Goal: Check status: Check status

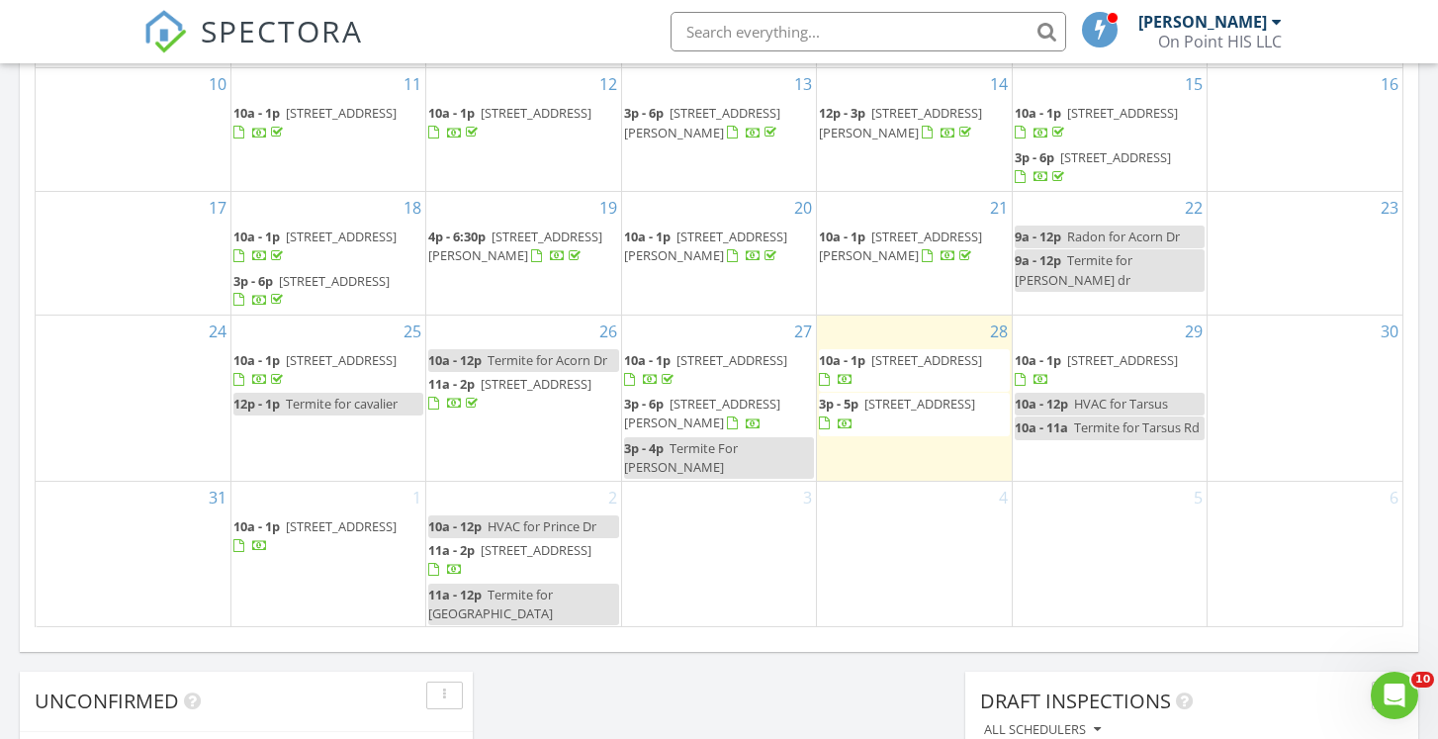
scroll to position [1194, 0]
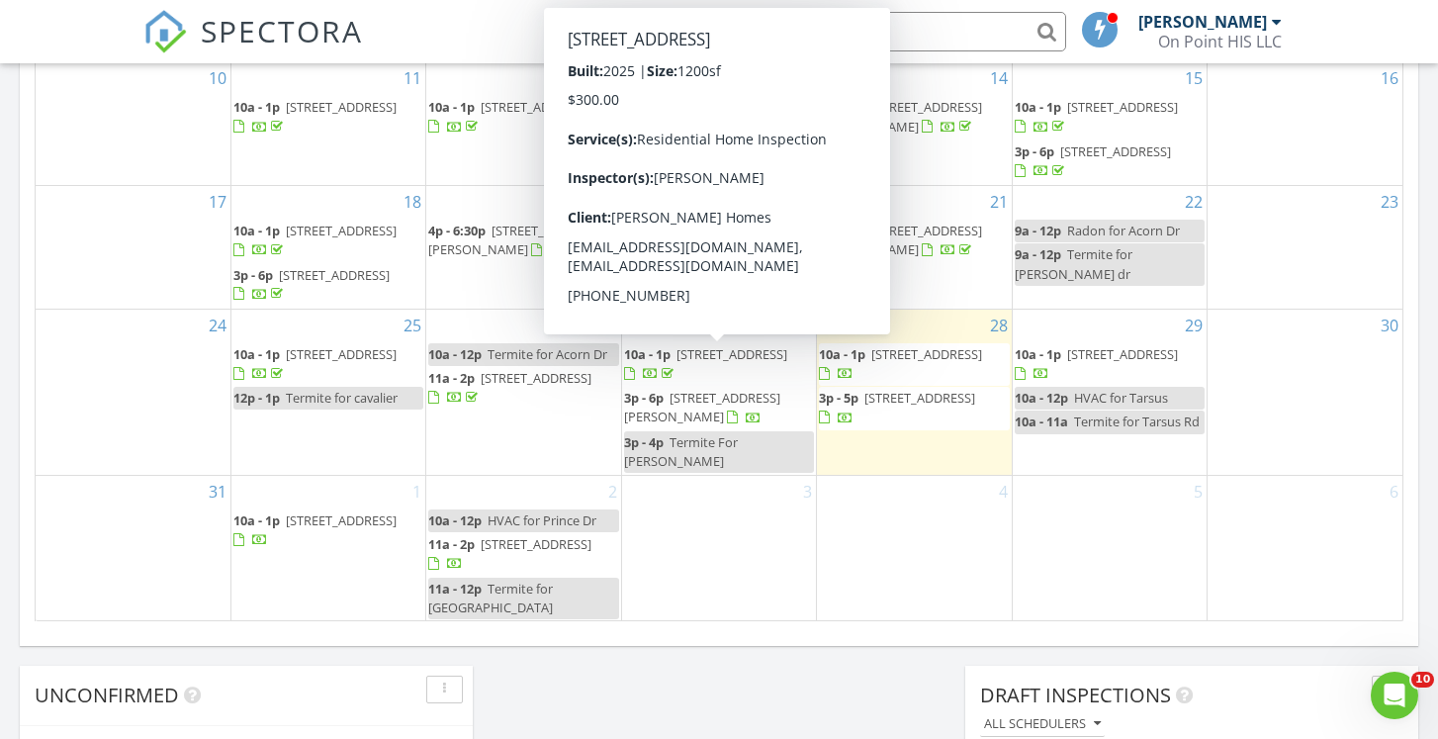
click at [713, 354] on span "[STREET_ADDRESS]" at bounding box center [732, 354] width 111 height 18
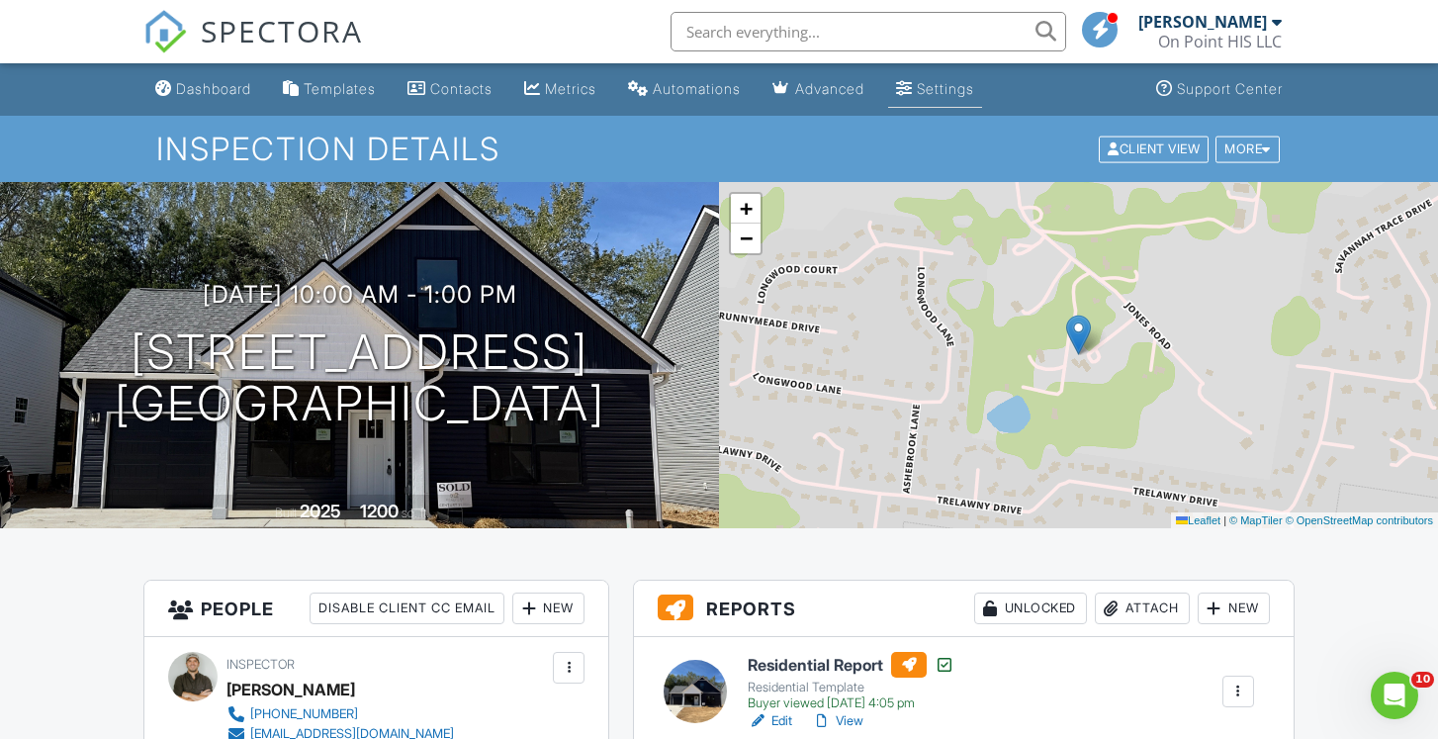
click at [958, 99] on link "Settings" at bounding box center [935, 89] width 94 height 37
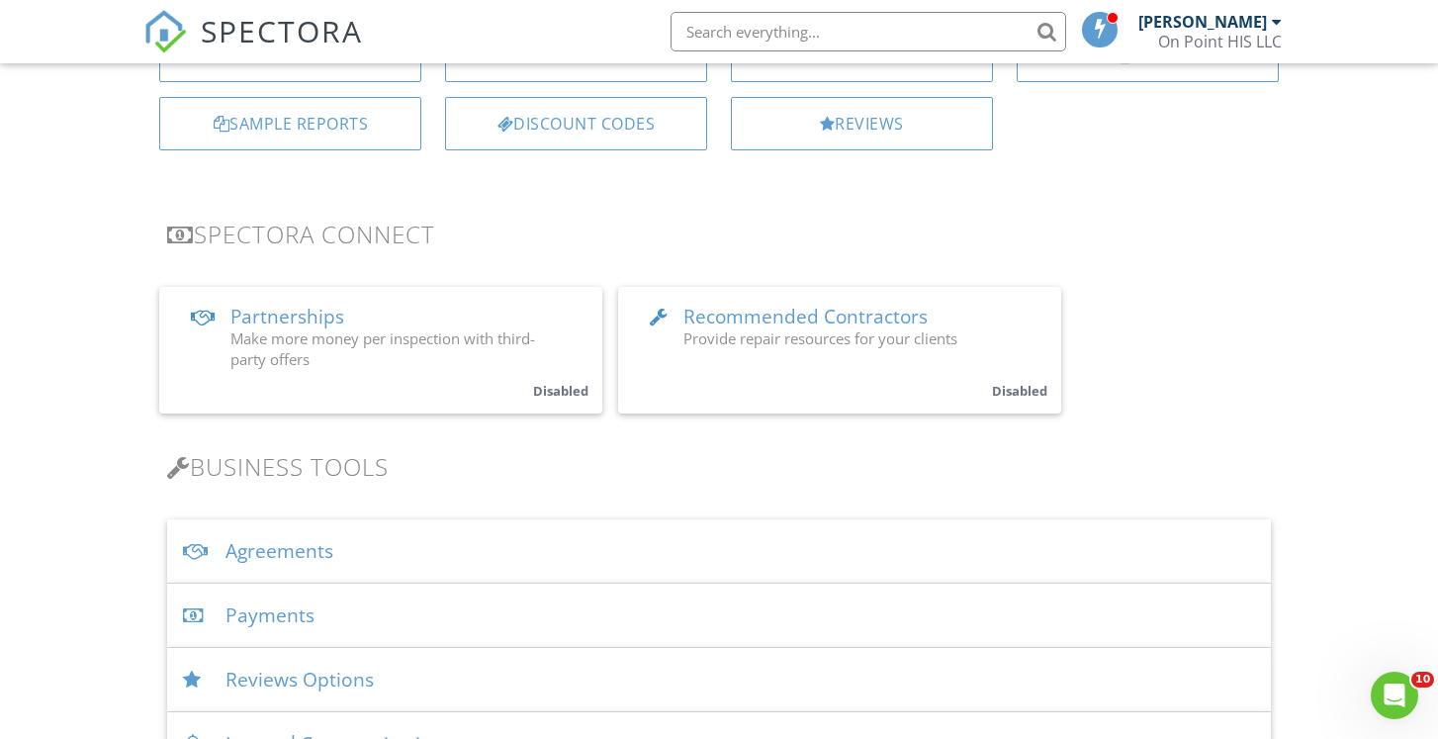
click at [252, 608] on div "Payments" at bounding box center [718, 616] width 1103 height 64
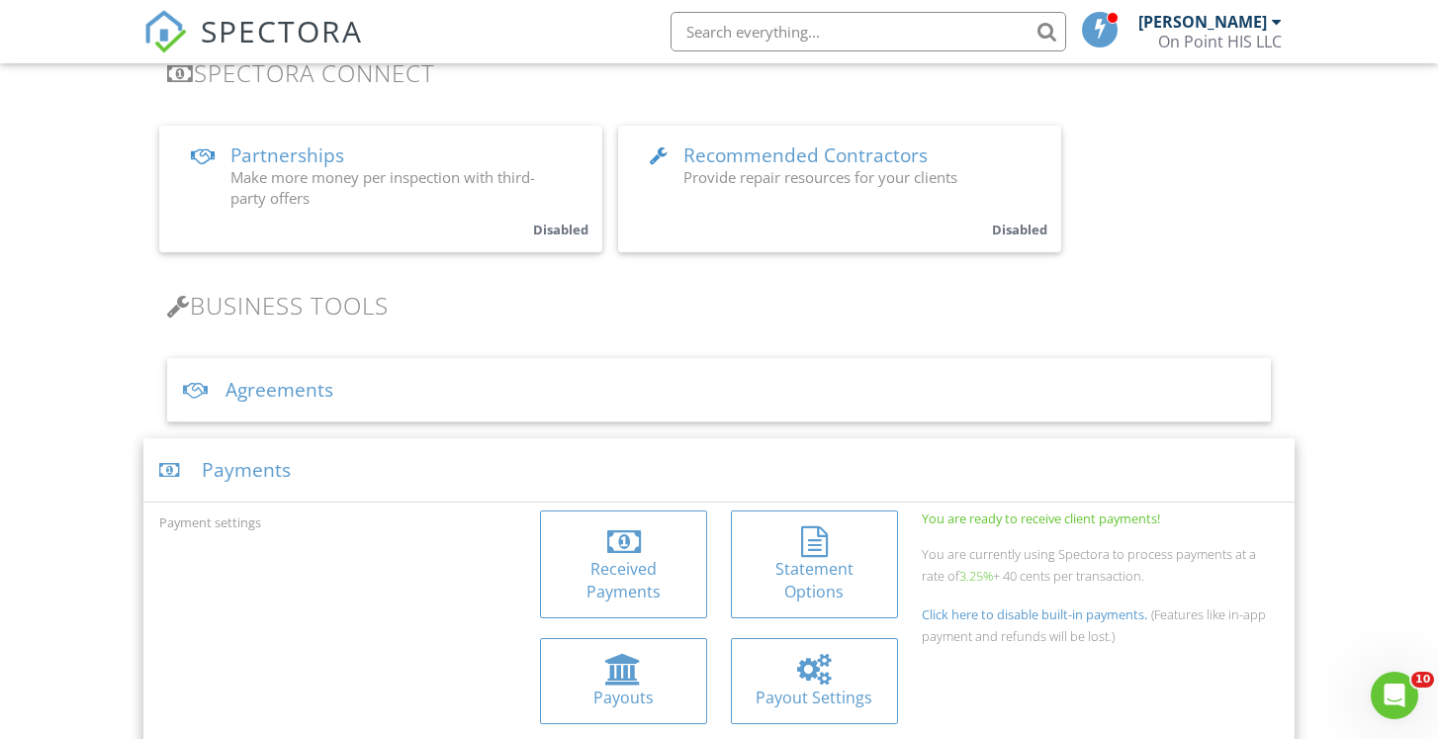
scroll to position [442, 0]
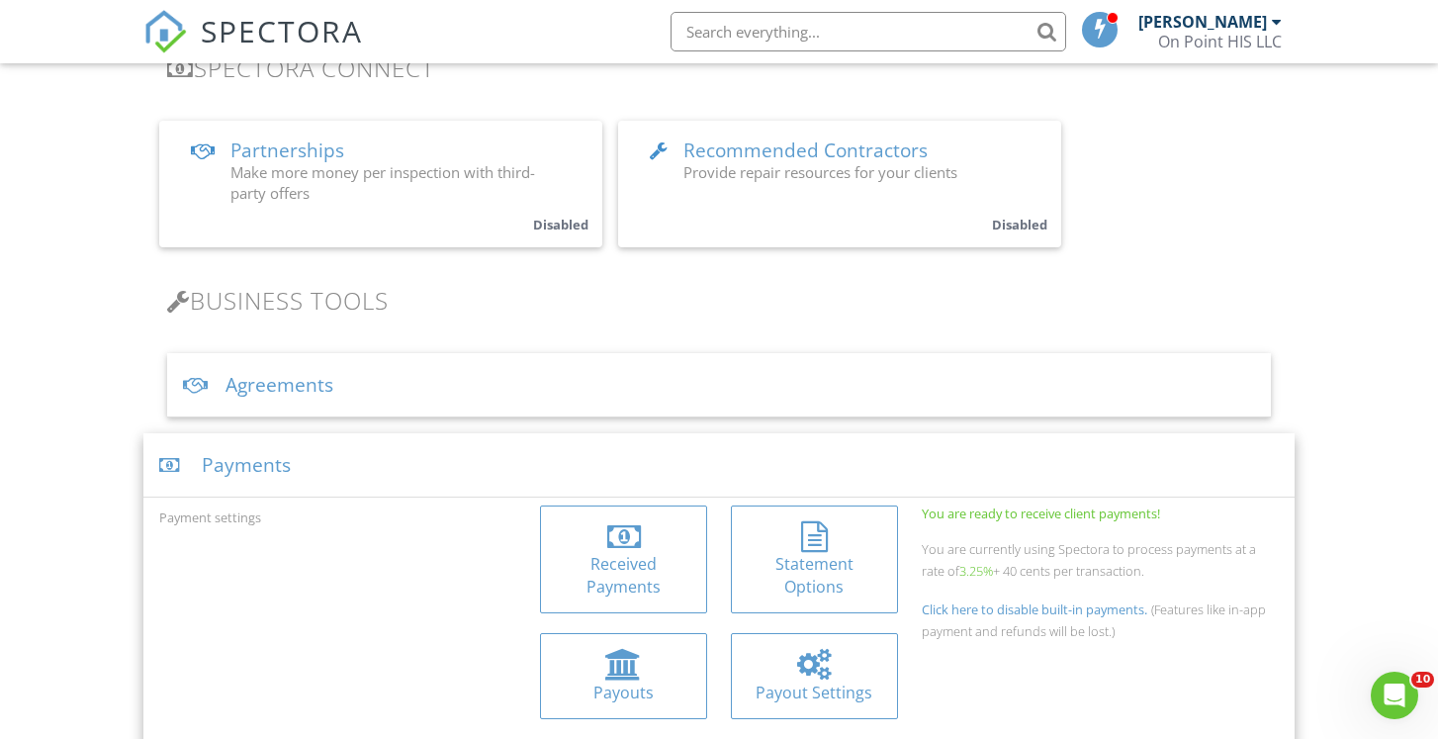
click at [651, 536] on div at bounding box center [624, 537] width 136 height 32
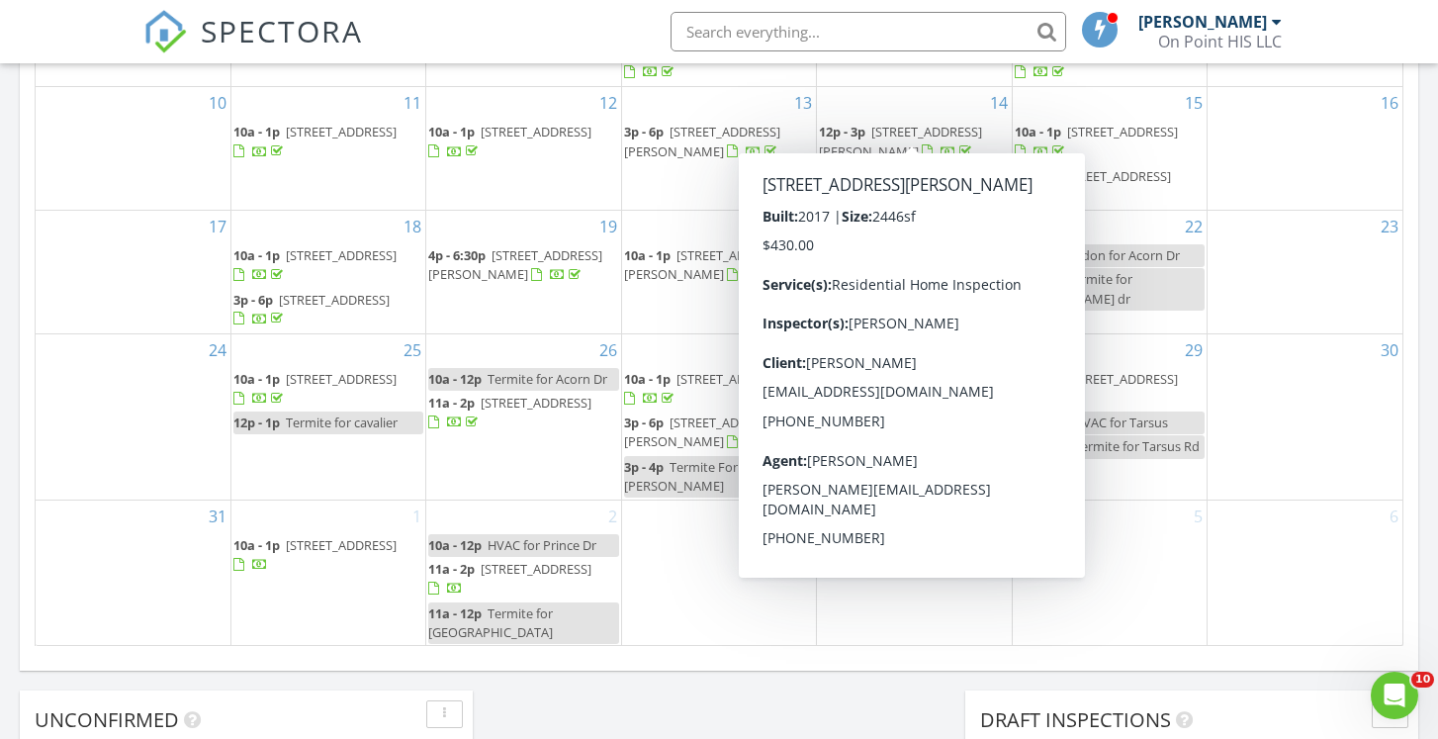
scroll to position [1206, 0]
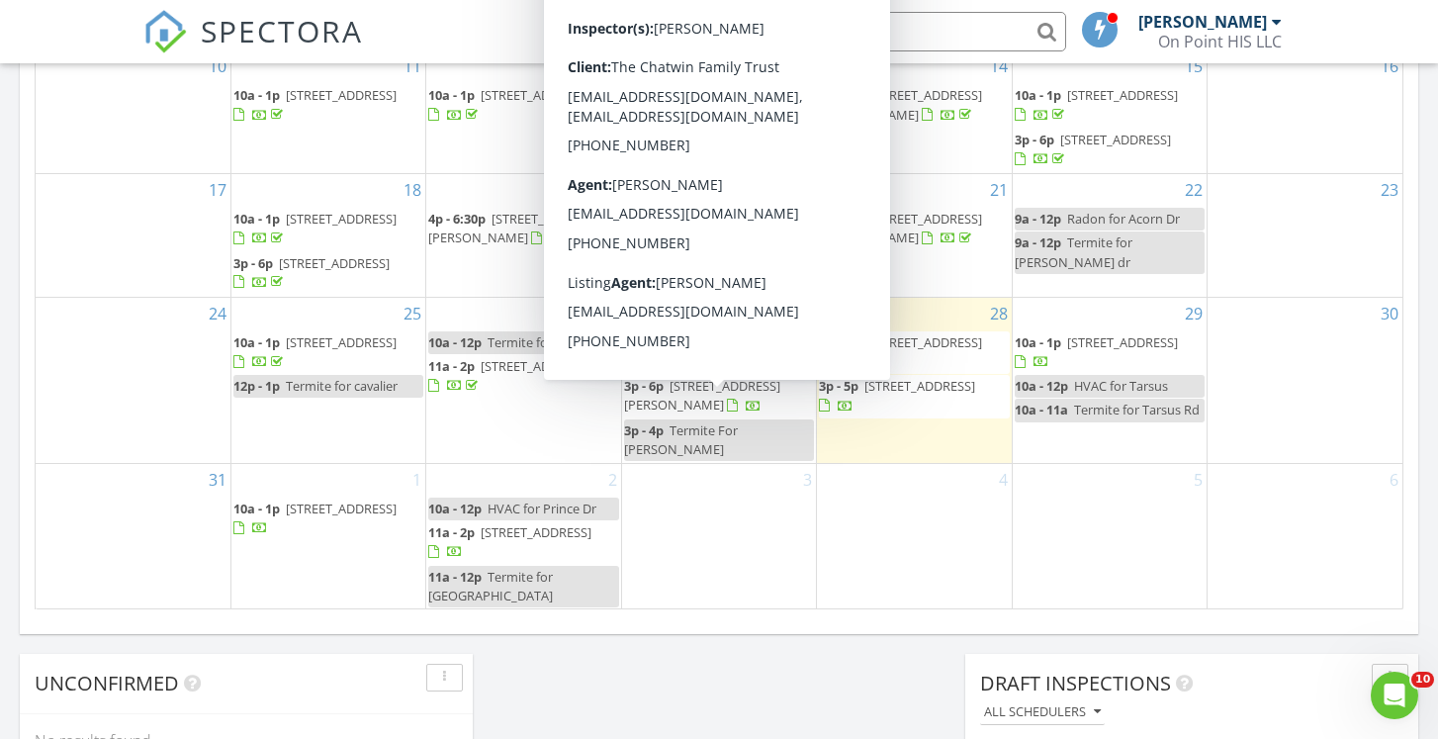
click at [728, 406] on span "[STREET_ADDRESS][PERSON_NAME]" at bounding box center [702, 395] width 156 height 37
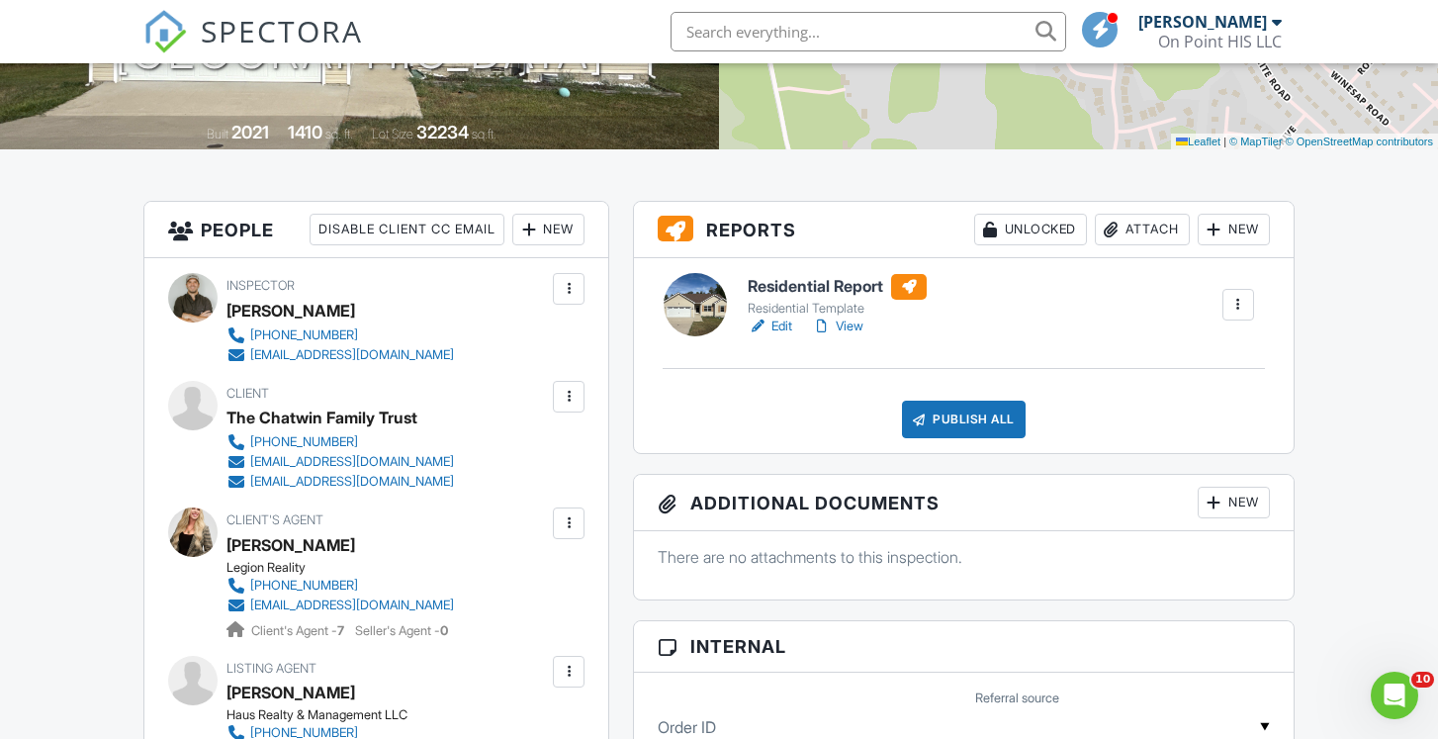
scroll to position [336, 0]
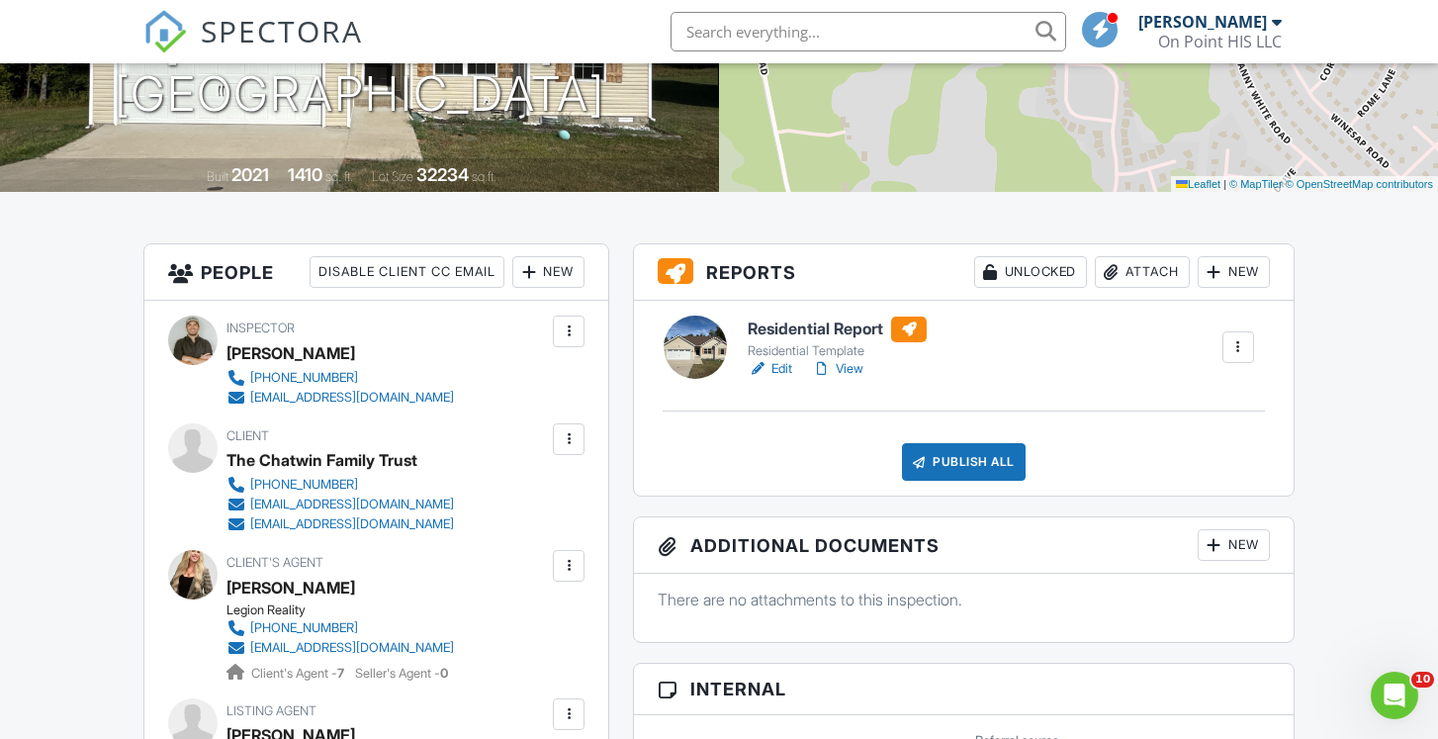
click at [786, 365] on link "Edit" at bounding box center [770, 369] width 45 height 20
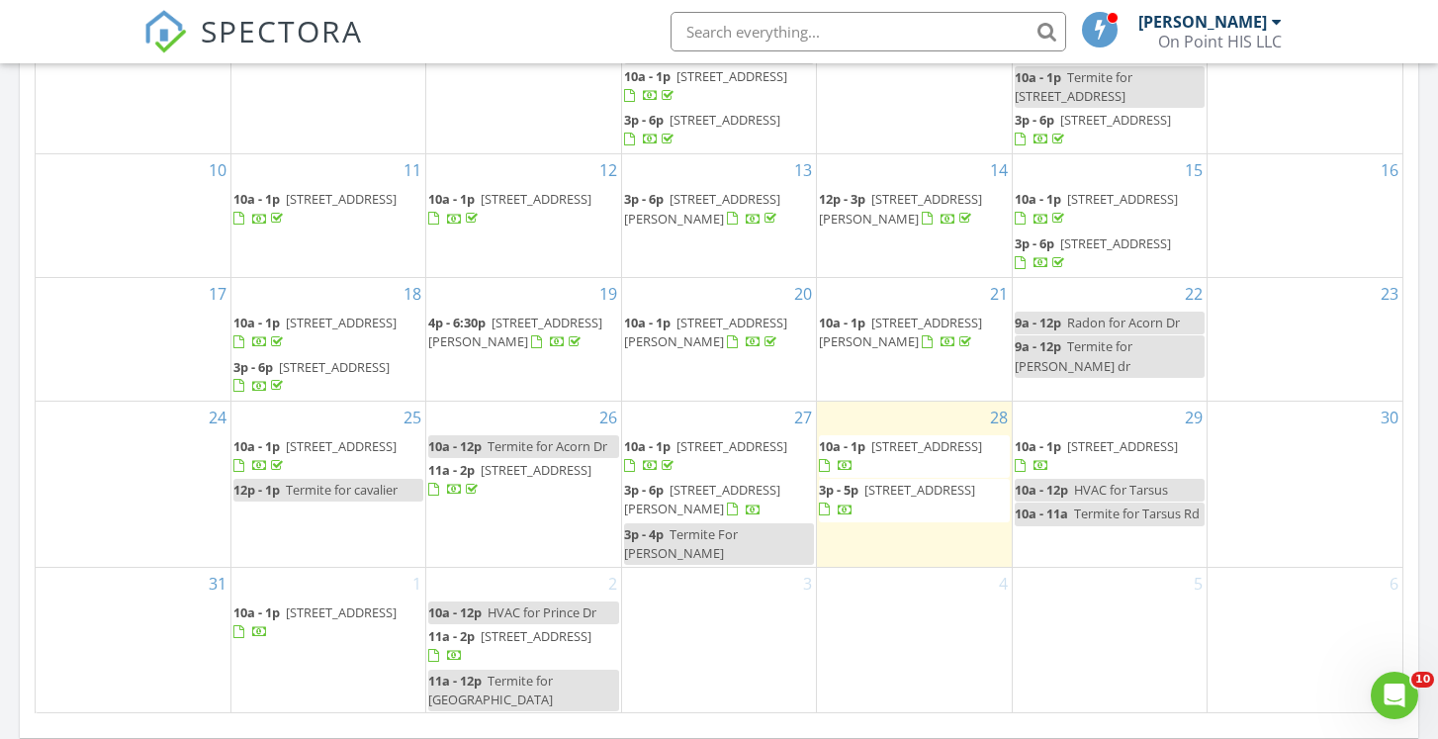
scroll to position [1260, 0]
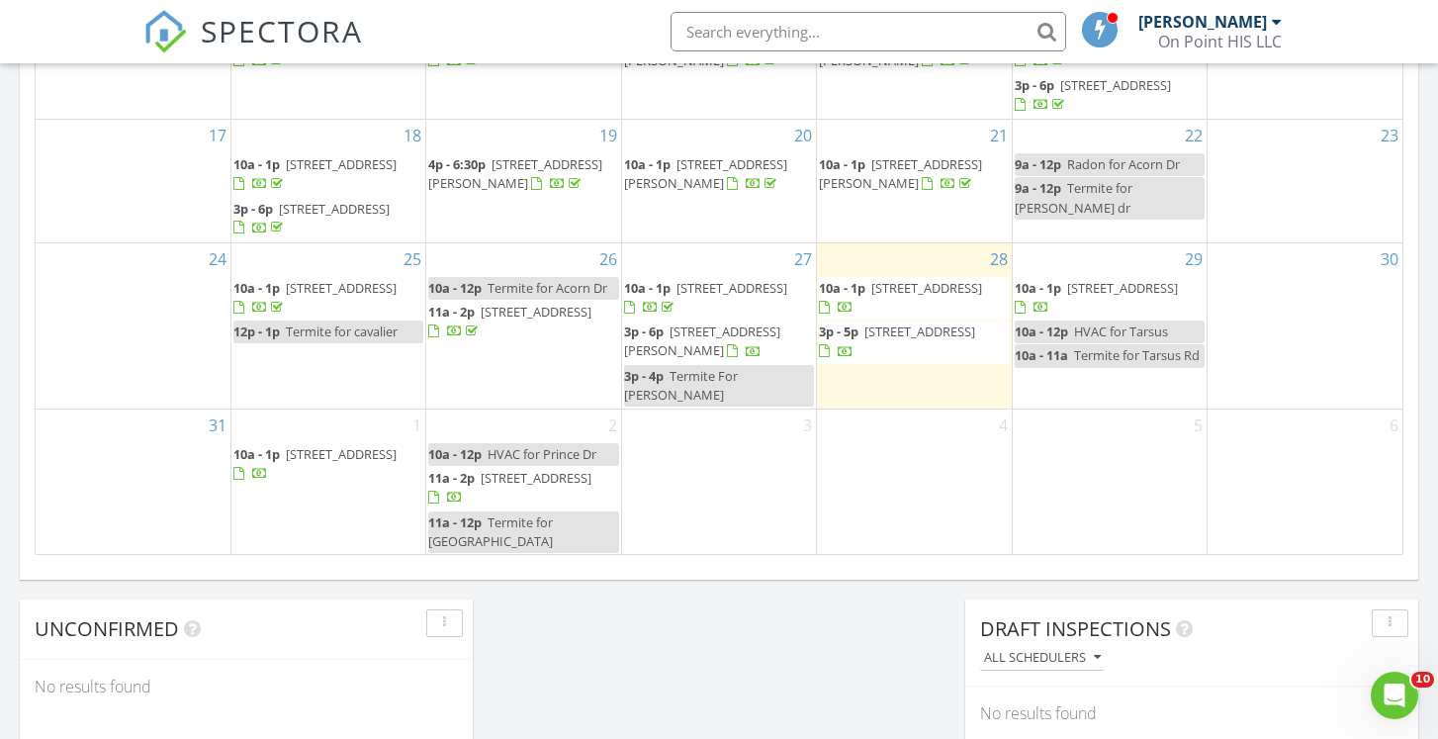
click at [706, 352] on span "[STREET_ADDRESS][PERSON_NAME]" at bounding box center [702, 341] width 156 height 37
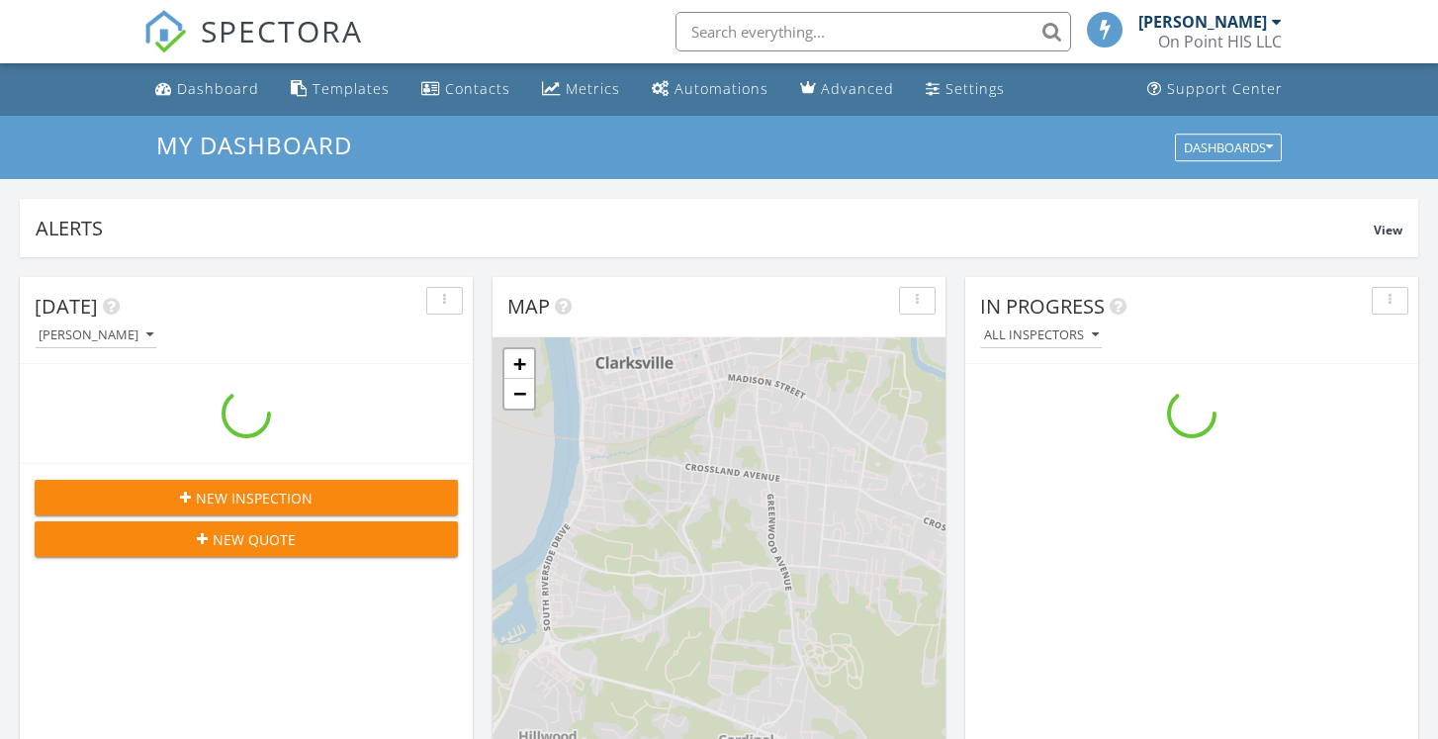
scroll to position [1802, 1439]
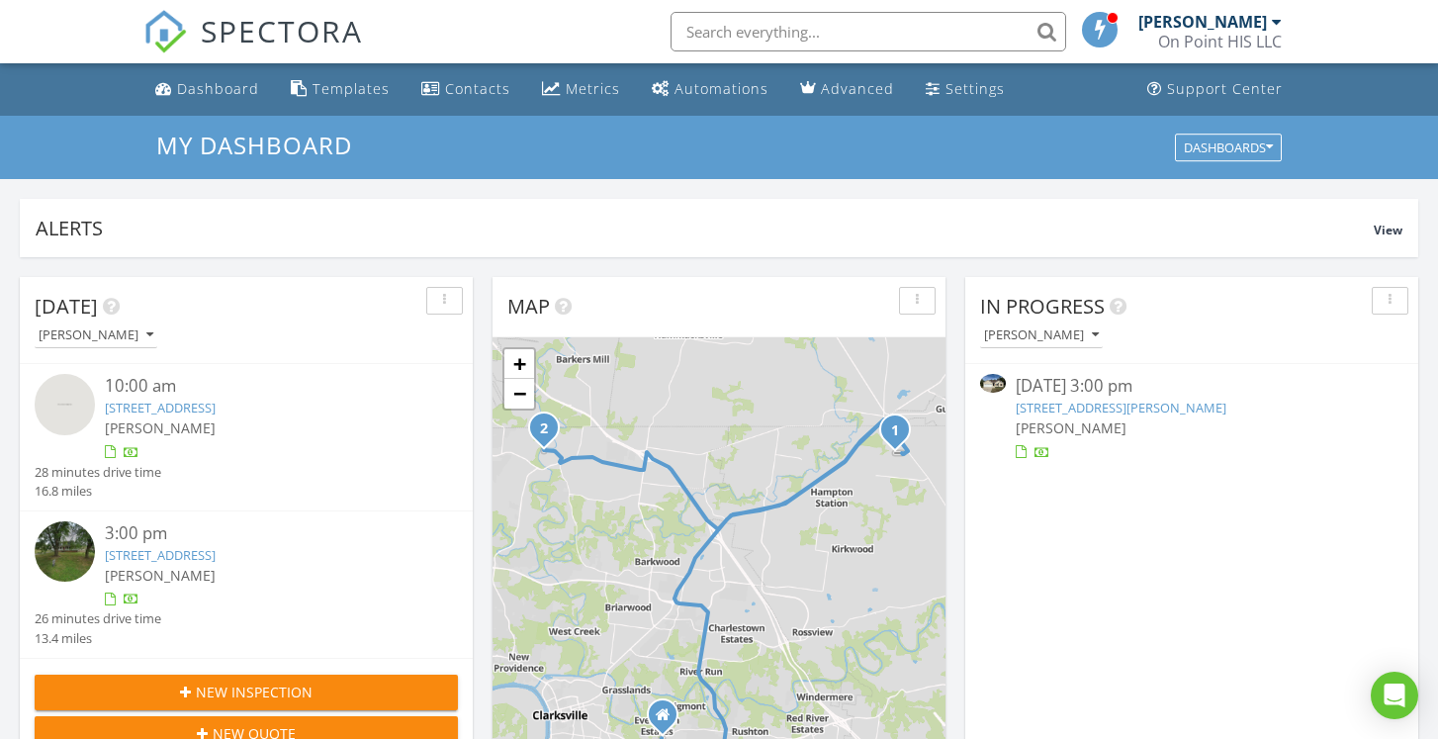
click at [1101, 405] on link "2949 Lancelot Ln, Clarksville, TN 37040" at bounding box center [1121, 408] width 211 height 18
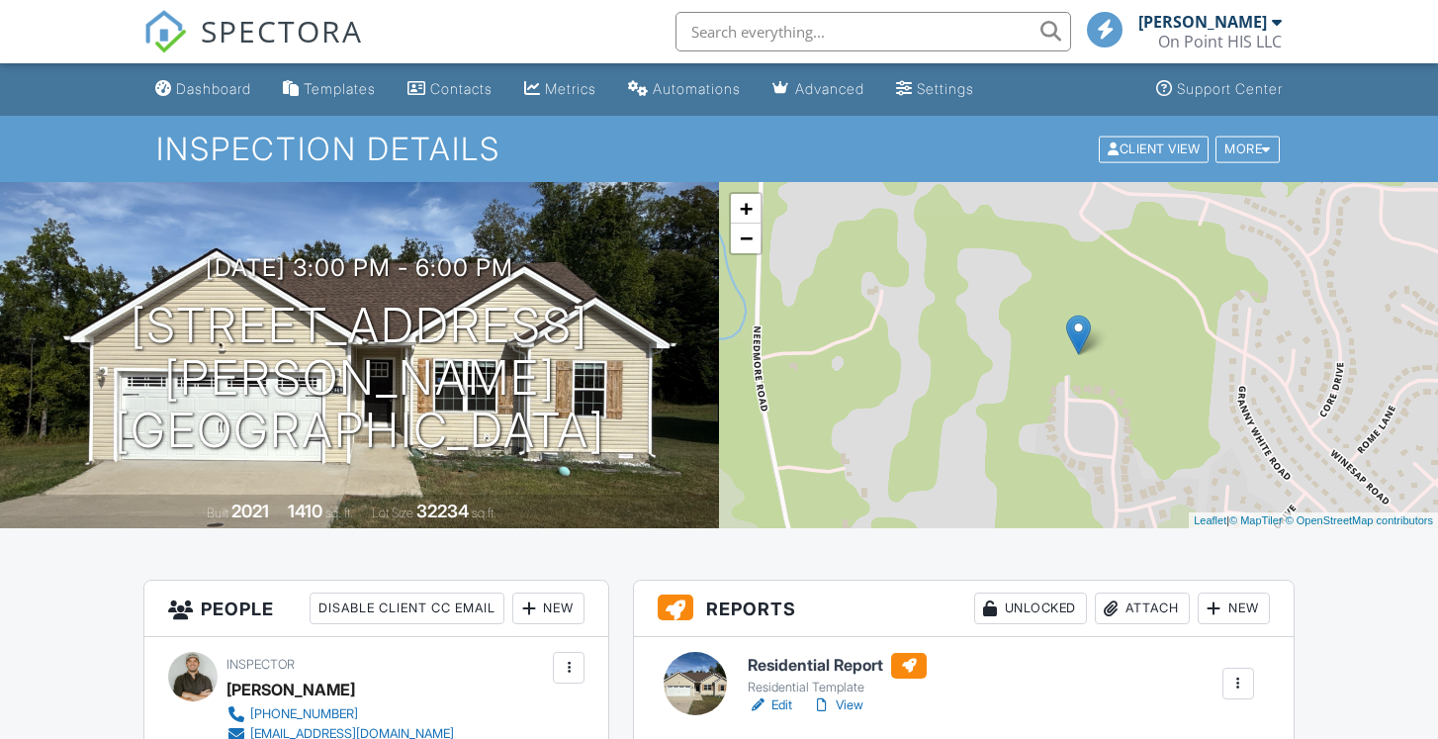
scroll to position [253, 0]
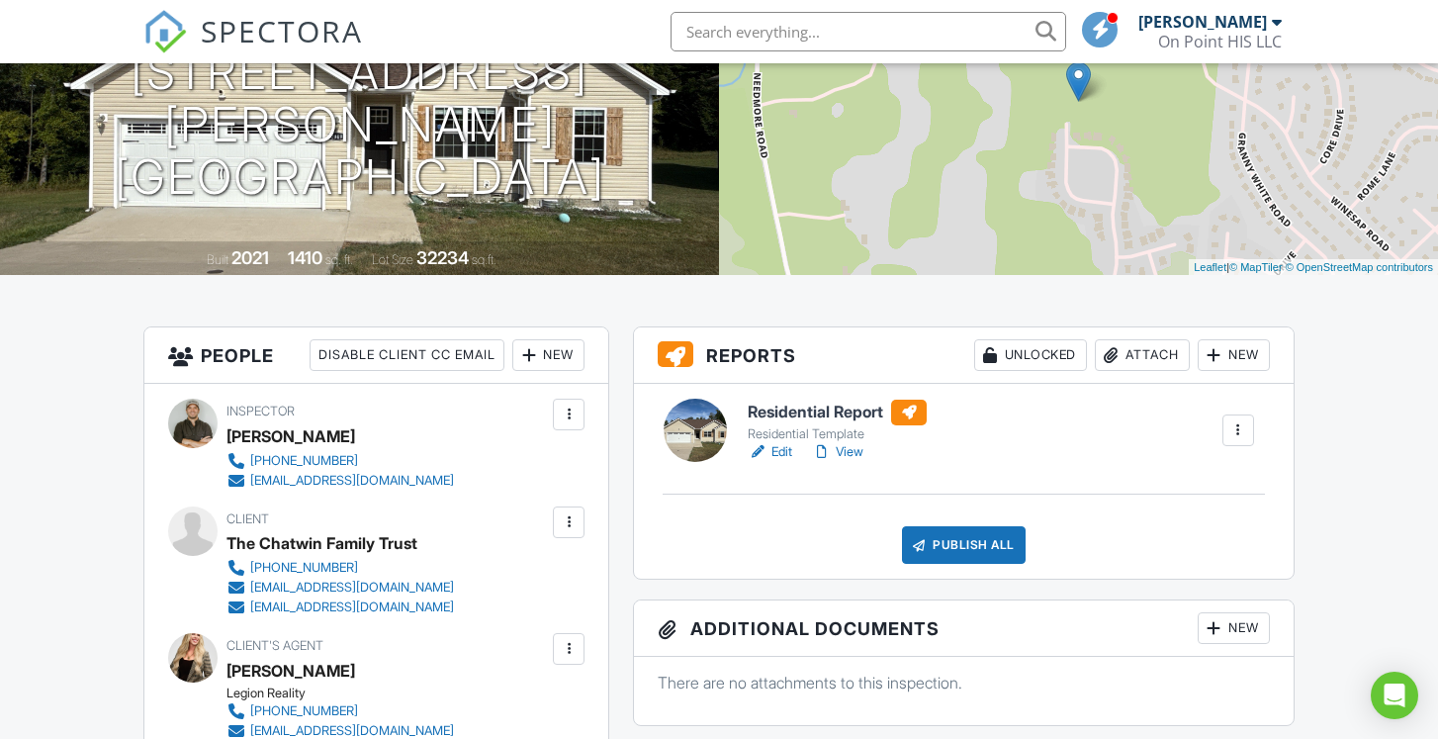
click at [849, 449] on link "View" at bounding box center [837, 452] width 51 height 20
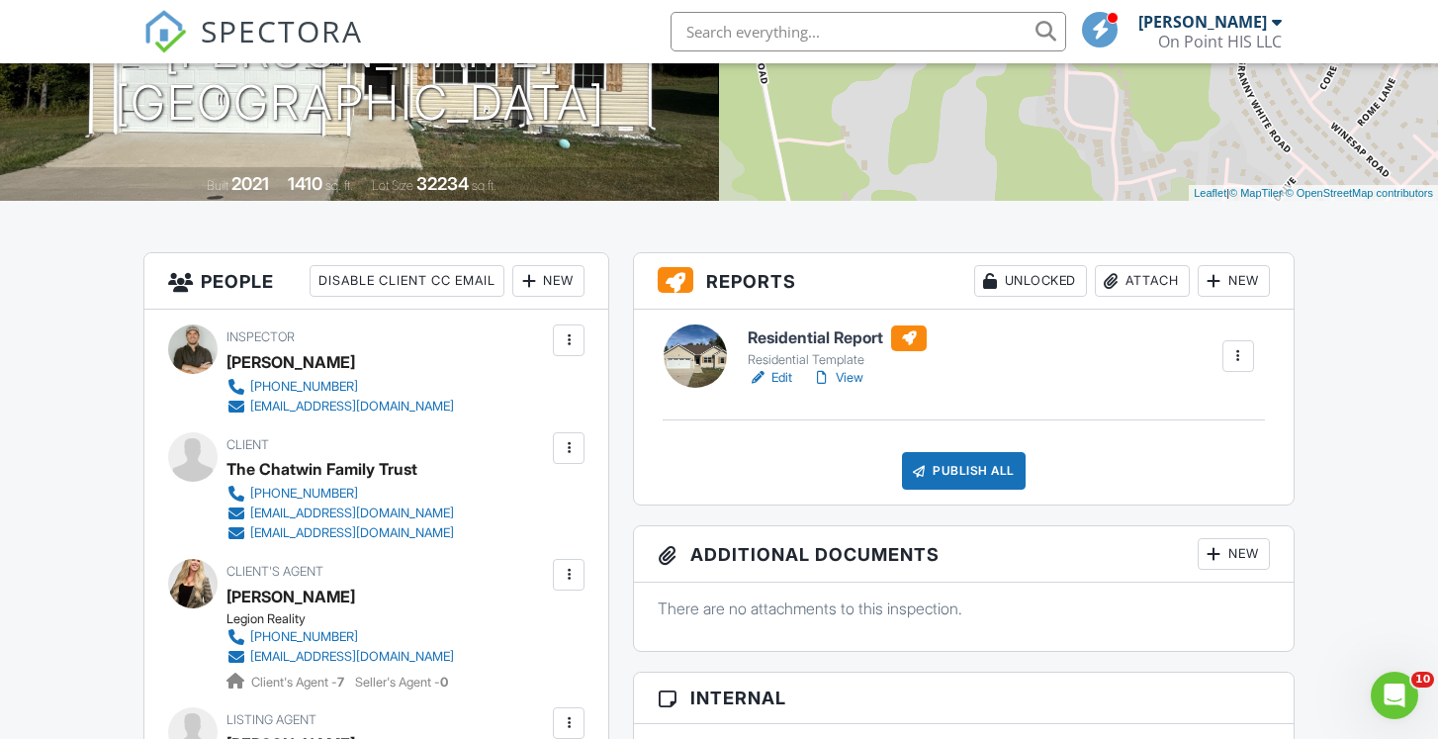
scroll to position [361, 0]
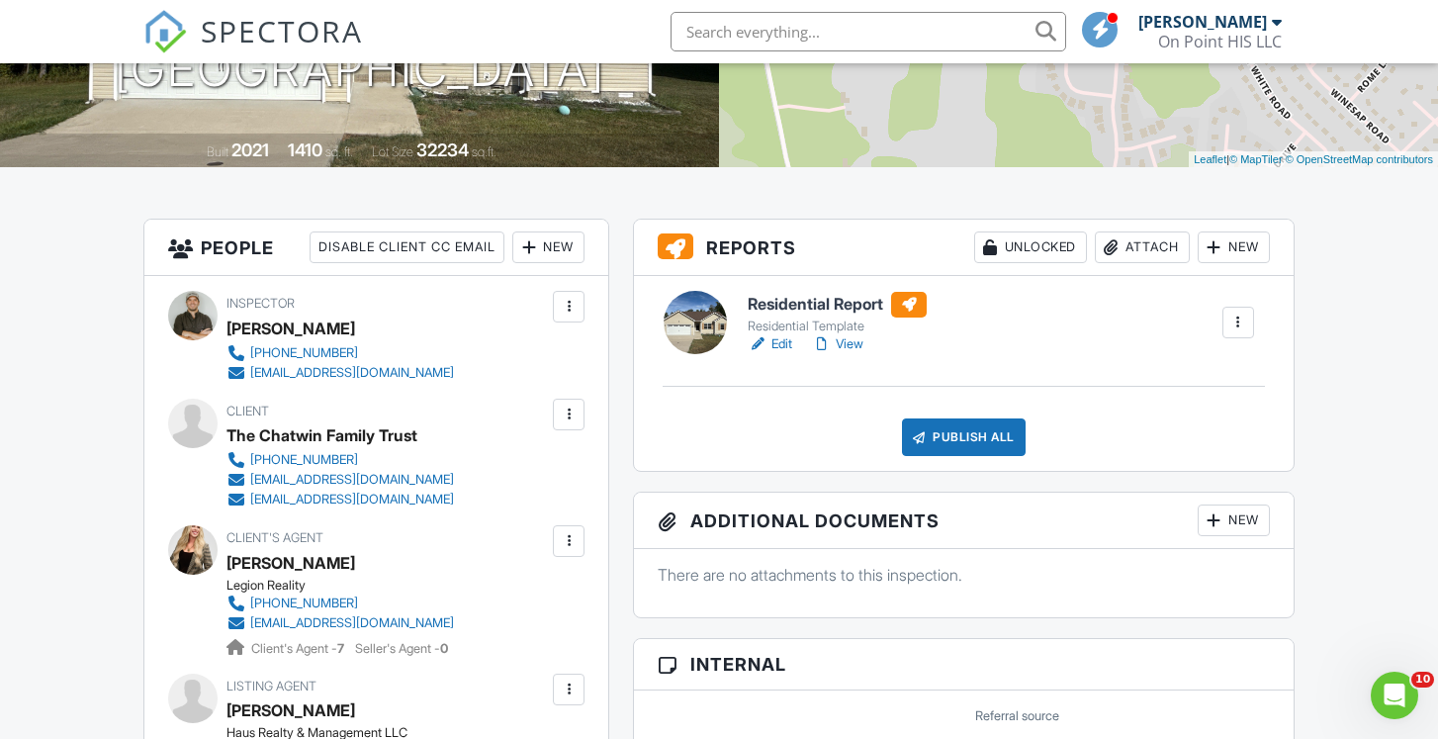
click at [788, 339] on link "Edit" at bounding box center [770, 344] width 45 height 20
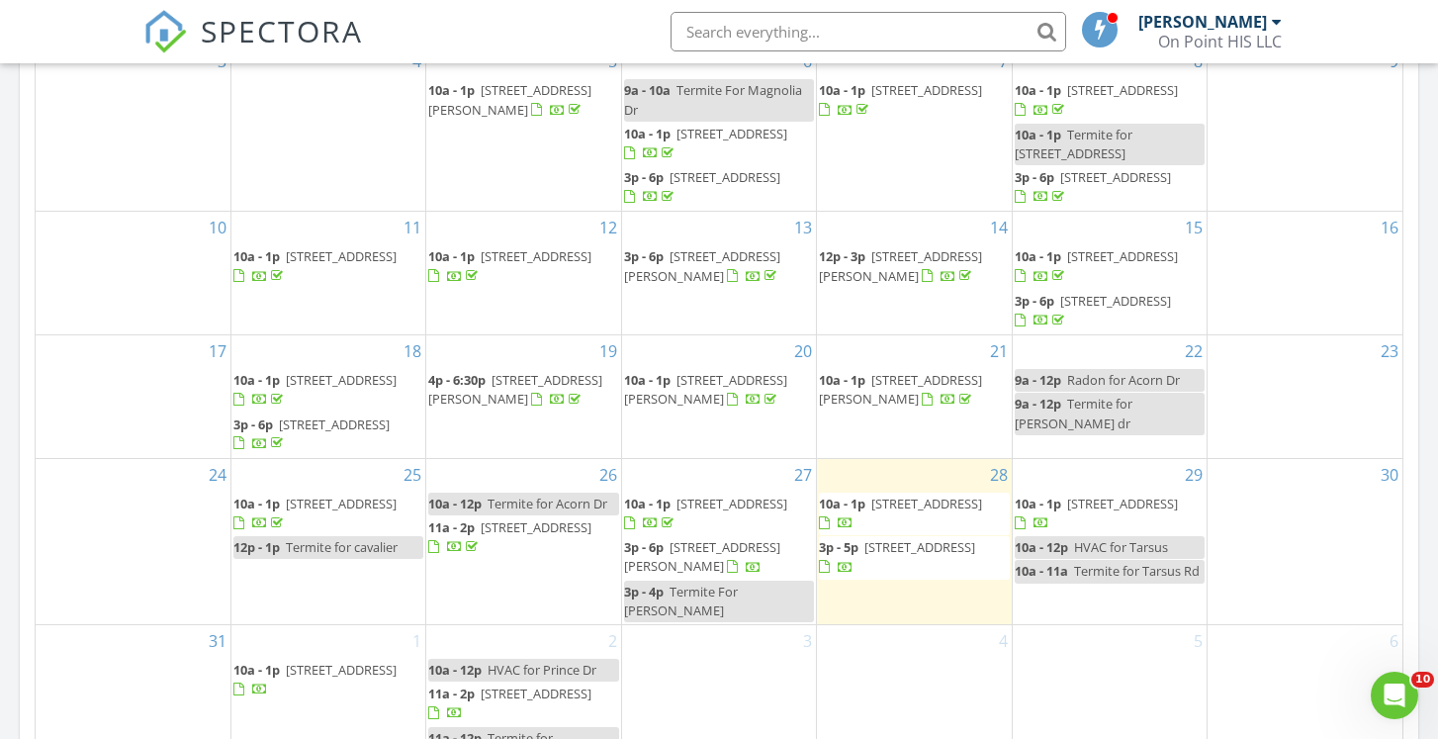
scroll to position [116, 0]
click at [708, 568] on span "2949 Lancelot Ln, Clarksville 37040" at bounding box center [702, 556] width 156 height 37
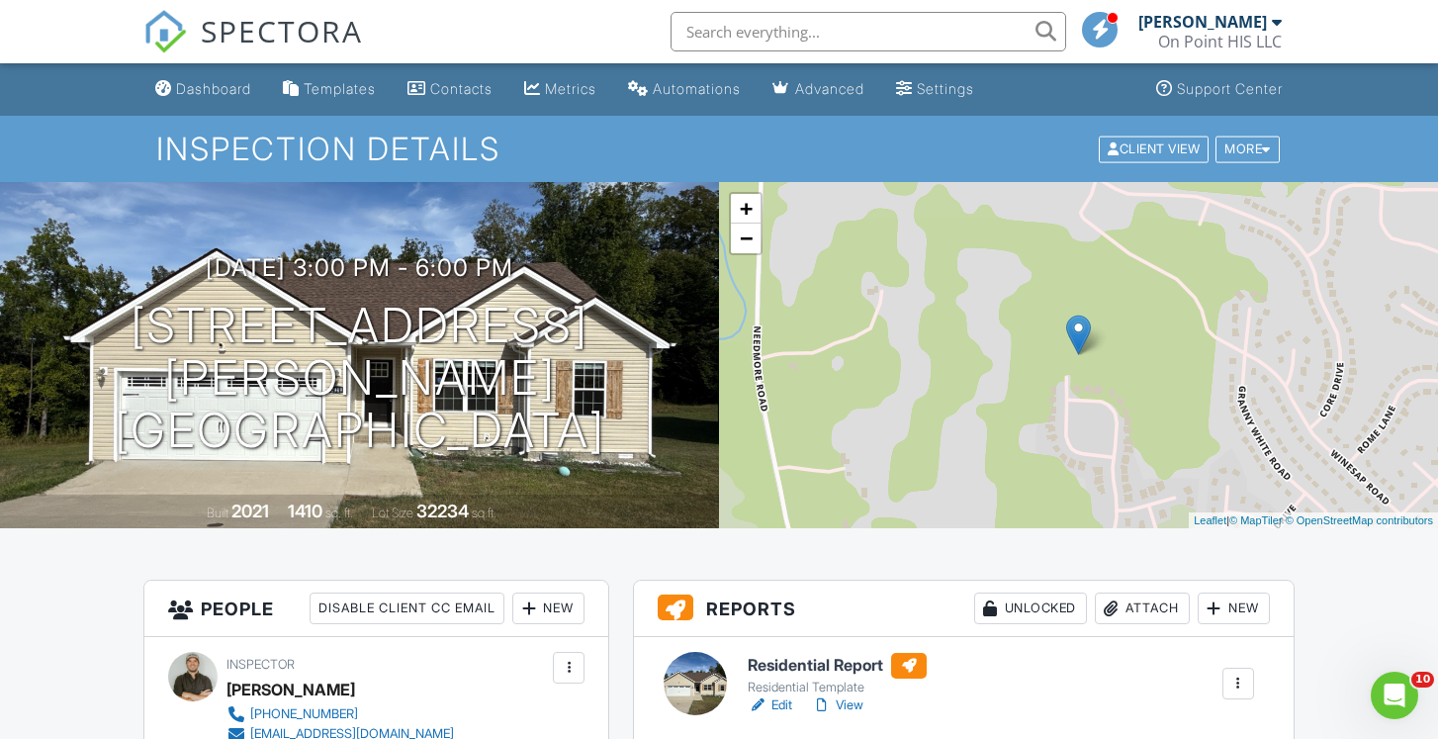
click at [851, 706] on link "View" at bounding box center [837, 705] width 51 height 20
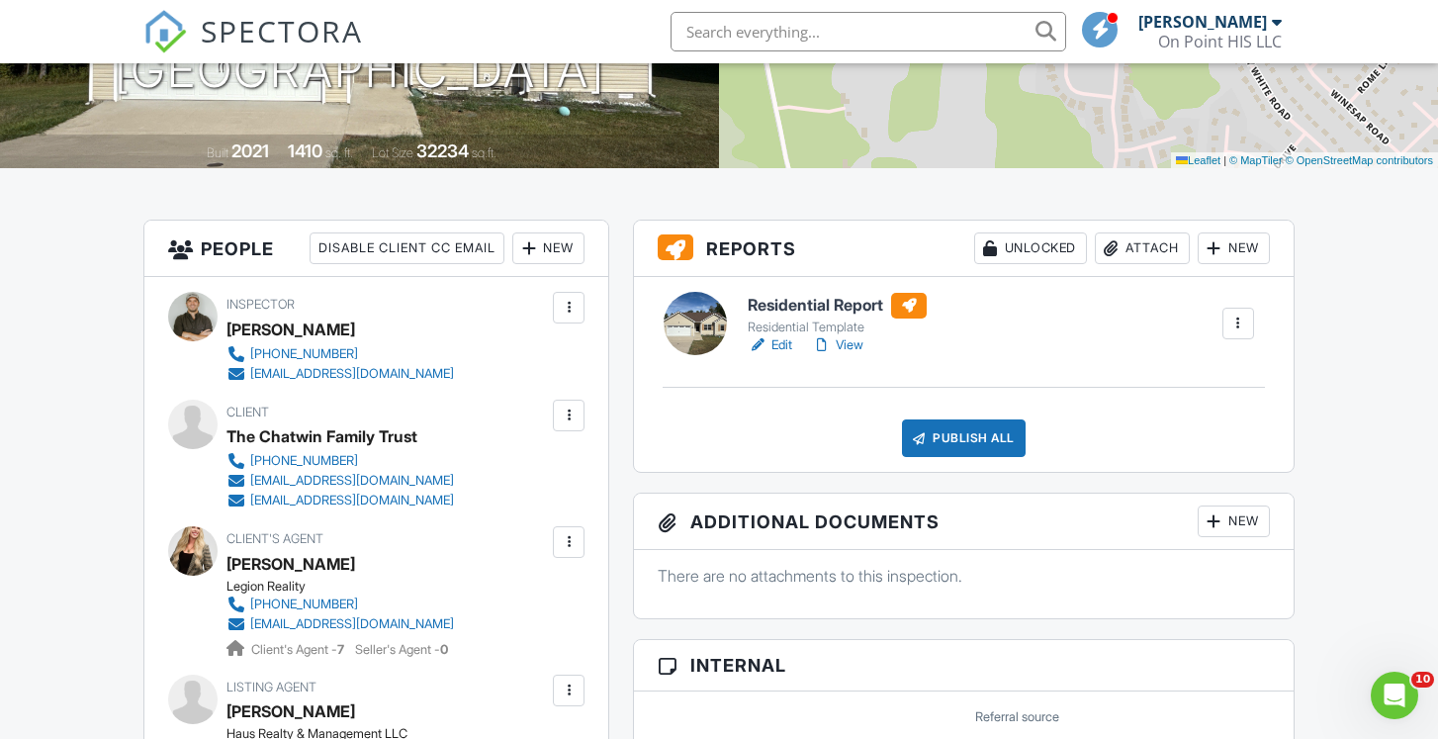
click at [848, 349] on link "View" at bounding box center [837, 345] width 51 height 20
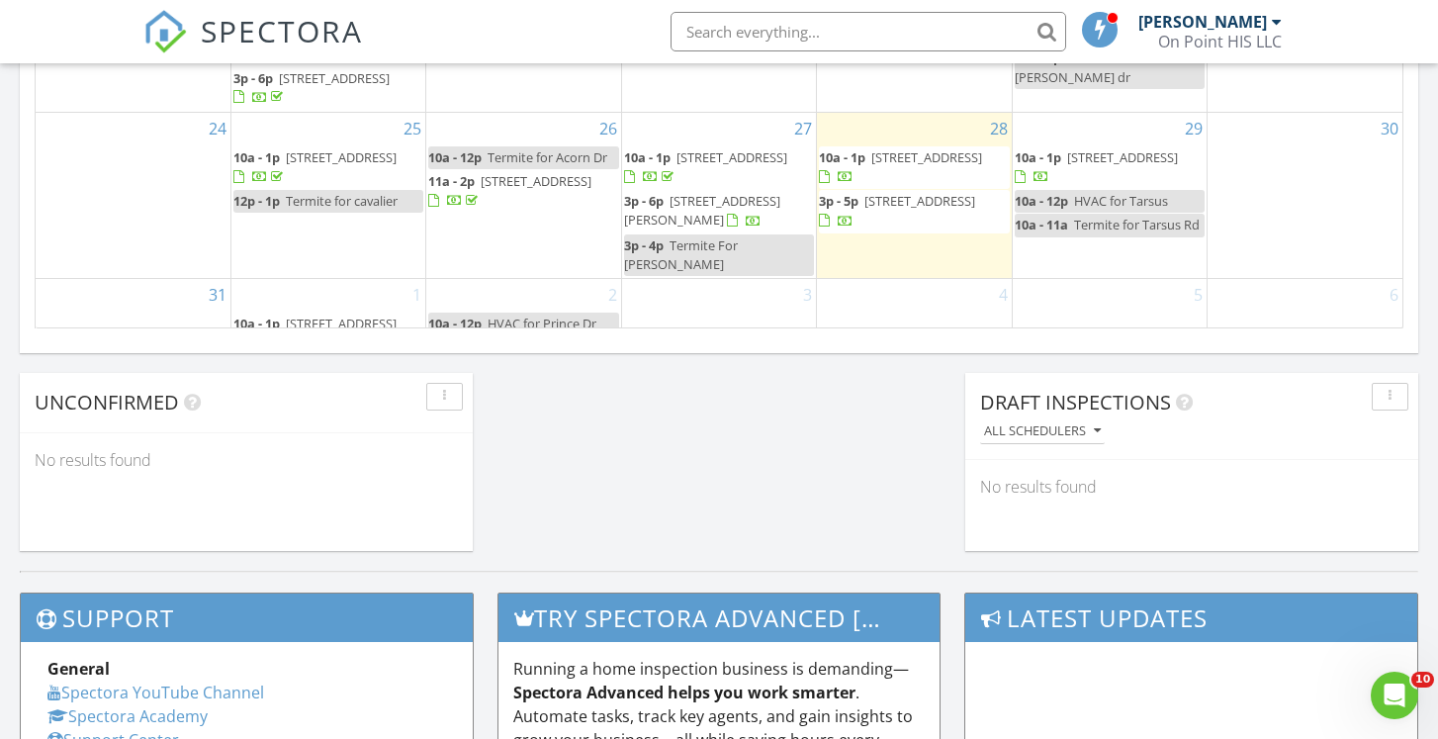
scroll to position [1342, 0]
